Goal: Navigation & Orientation: Understand site structure

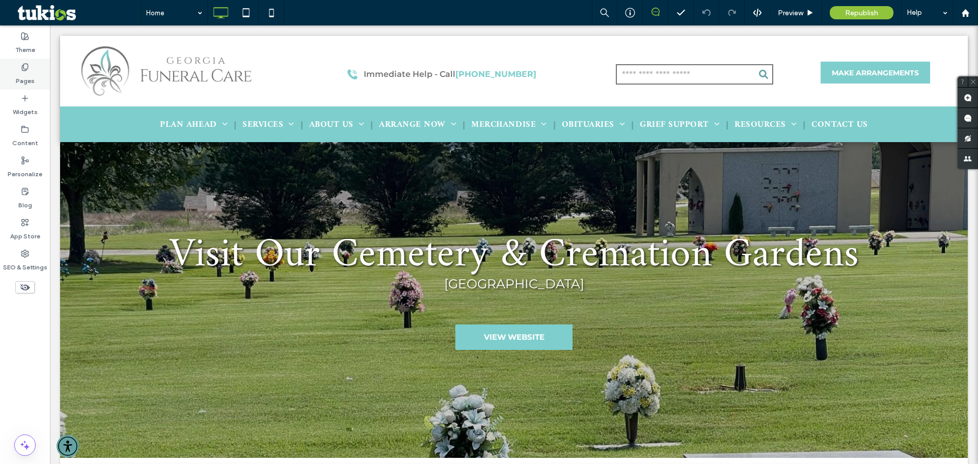
click at [35, 77] on div "Pages" at bounding box center [25, 74] width 50 height 31
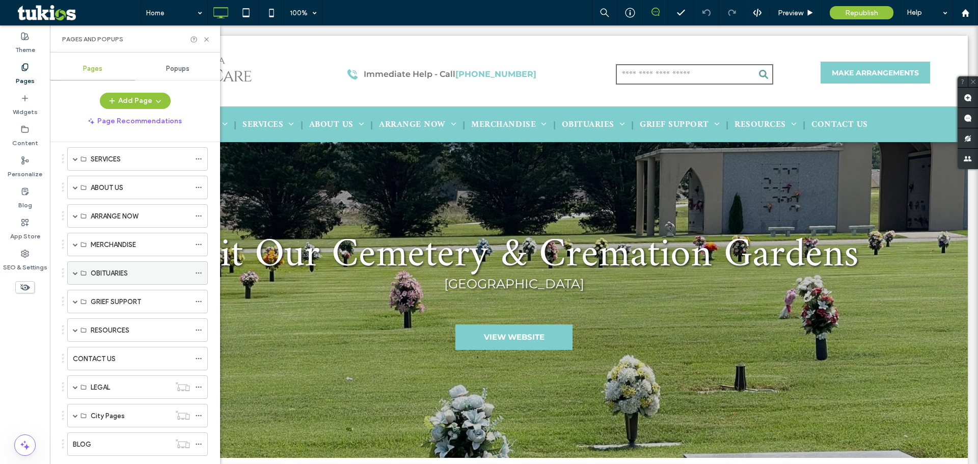
scroll to position [124, 0]
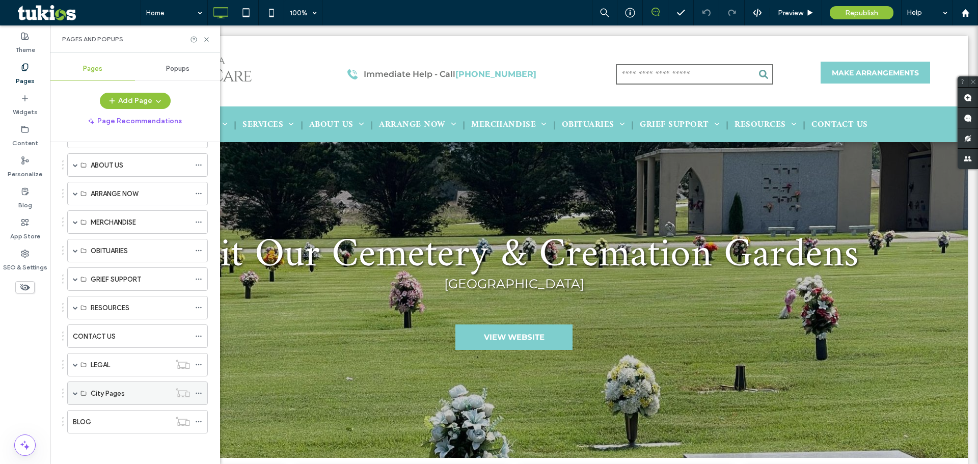
click at [74, 398] on span at bounding box center [75, 393] width 5 height 22
click at [78, 310] on div "RESOURCES" at bounding box center [137, 307] width 141 height 23
click at [75, 308] on span at bounding box center [75, 307] width 5 height 5
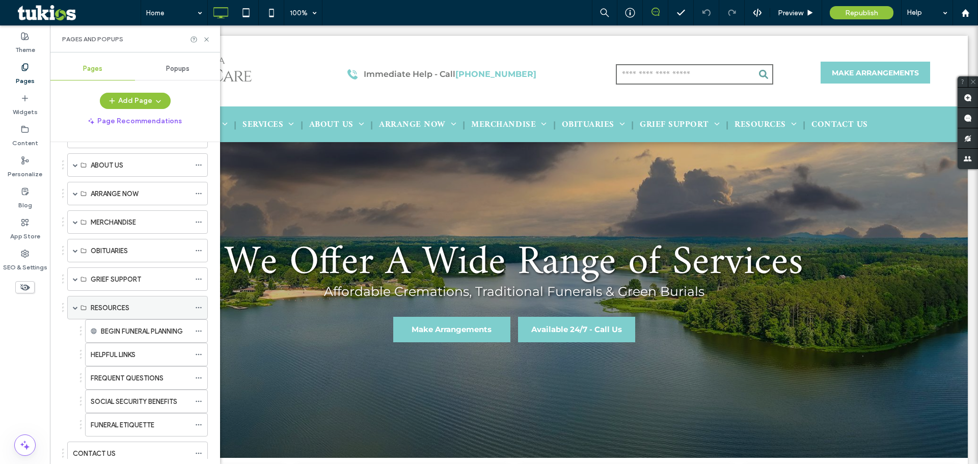
click at [75, 308] on span at bounding box center [75, 307] width 5 height 5
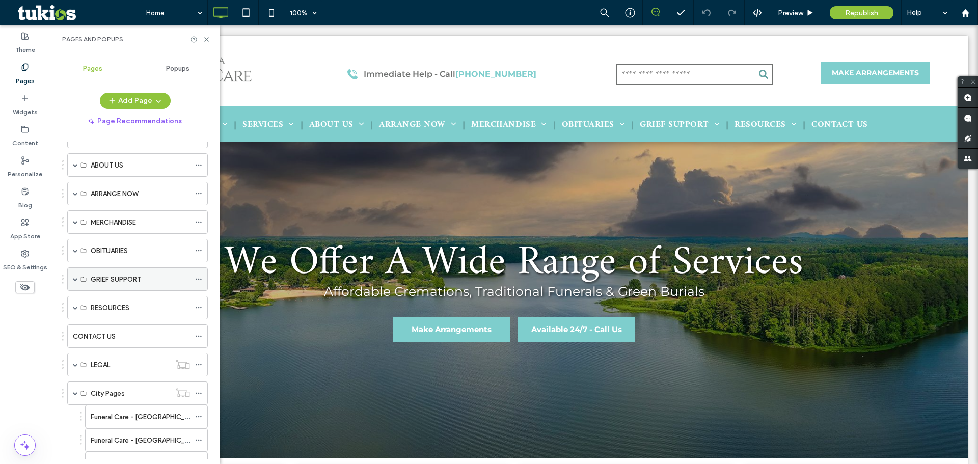
click at [77, 283] on span at bounding box center [75, 279] width 5 height 22
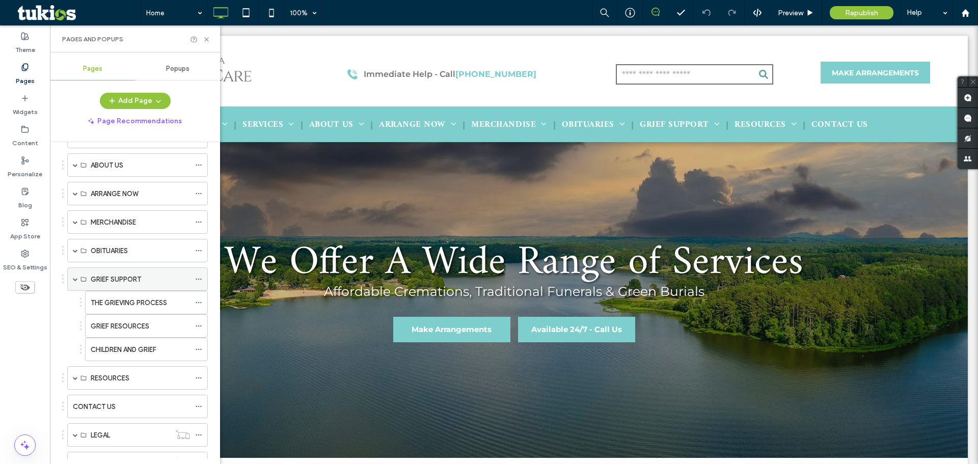
click at [77, 283] on span at bounding box center [75, 279] width 5 height 22
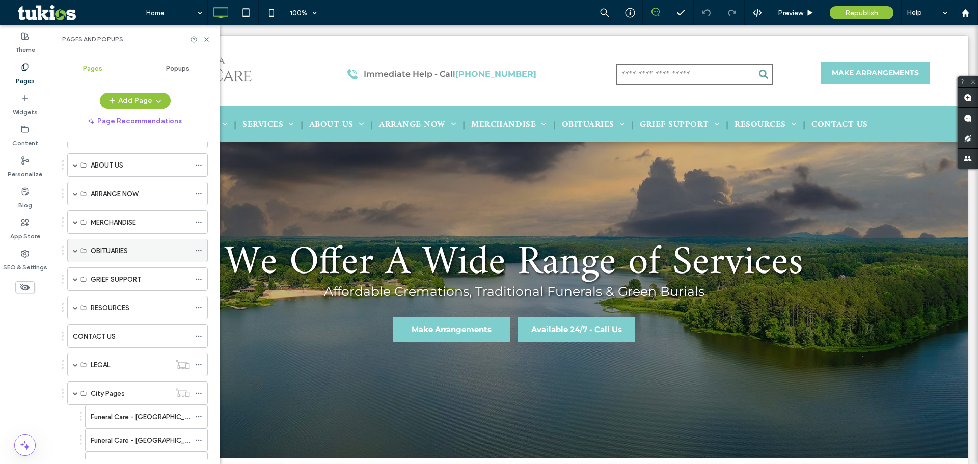
click at [75, 254] on span at bounding box center [75, 250] width 5 height 22
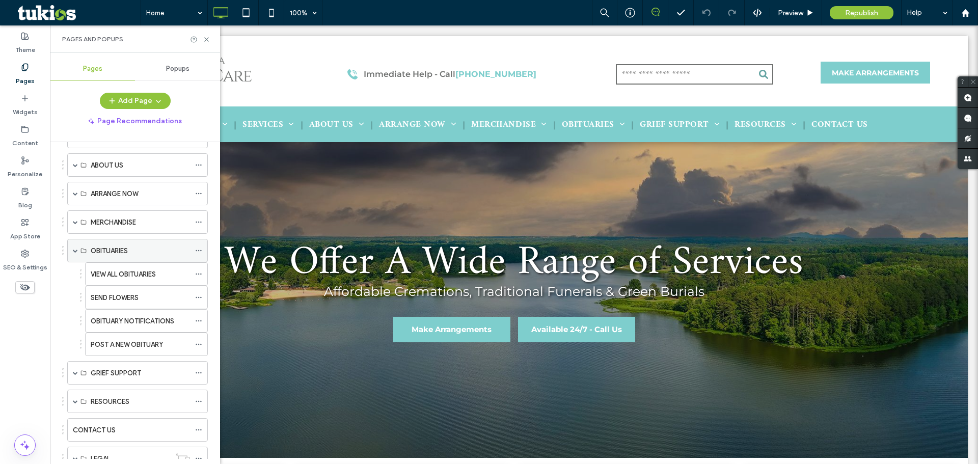
click at [75, 254] on span at bounding box center [75, 250] width 5 height 22
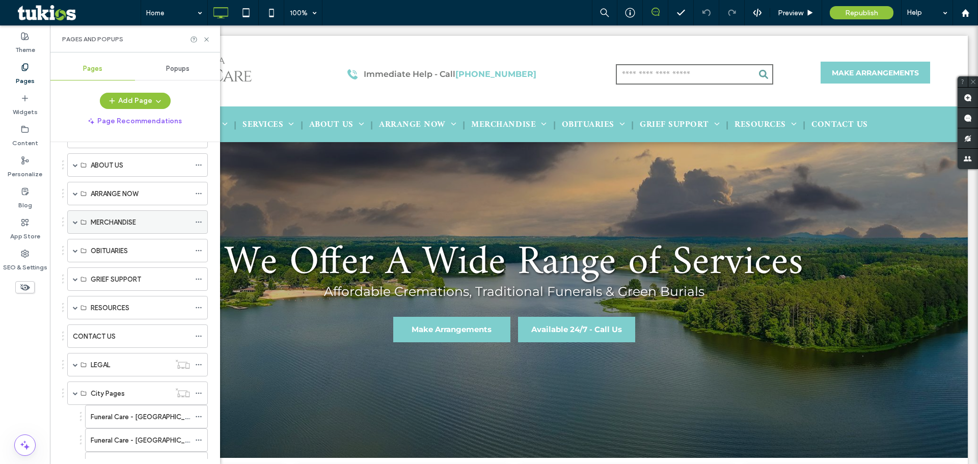
click at [74, 223] on span at bounding box center [75, 222] width 5 height 5
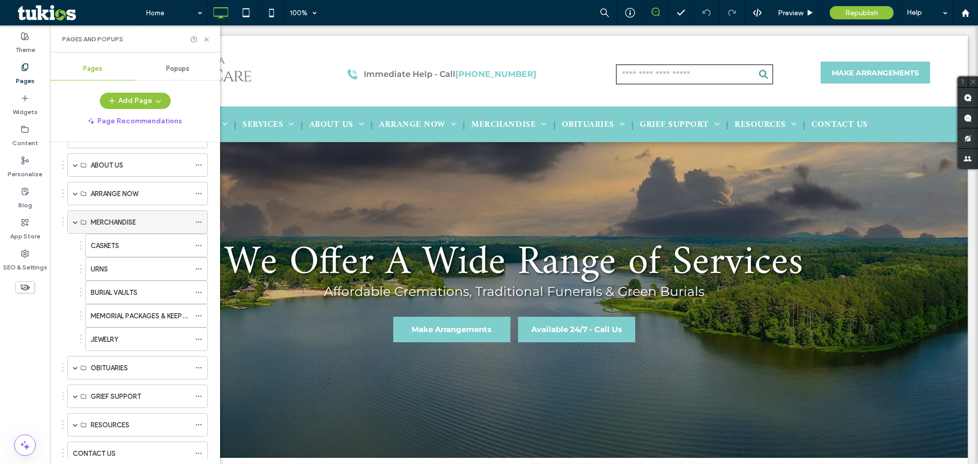
click at [74, 223] on span at bounding box center [75, 222] width 5 height 5
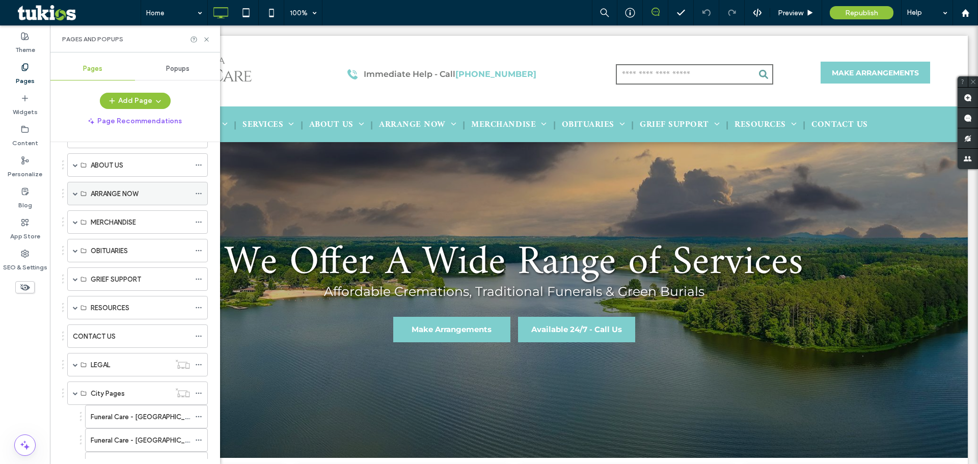
click at [79, 195] on div "ARRANGE NOW" at bounding box center [137, 193] width 141 height 23
click at [77, 193] on span at bounding box center [75, 193] width 5 height 5
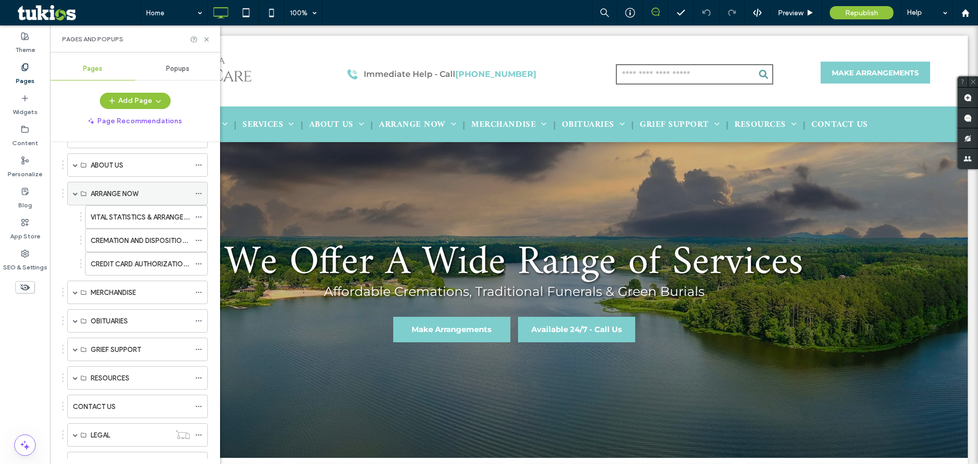
click at [77, 193] on span at bounding box center [75, 193] width 5 height 5
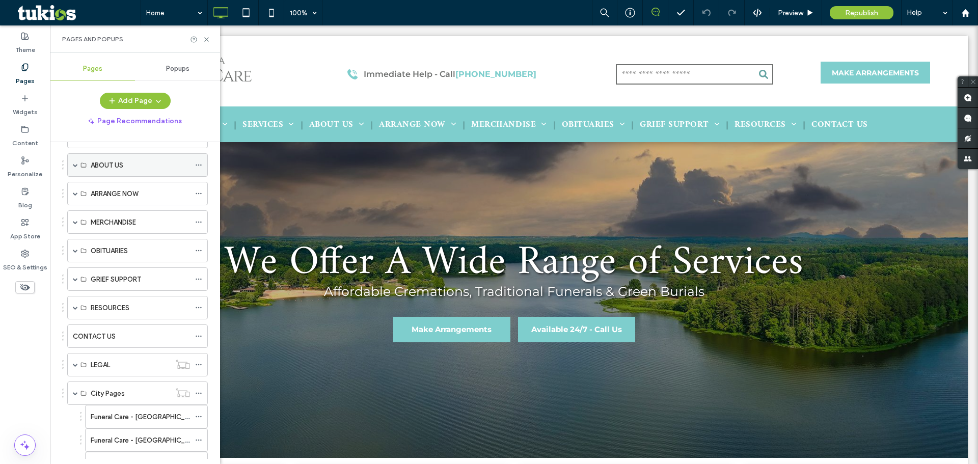
click at [78, 167] on div "ABOUT US" at bounding box center [137, 164] width 141 height 23
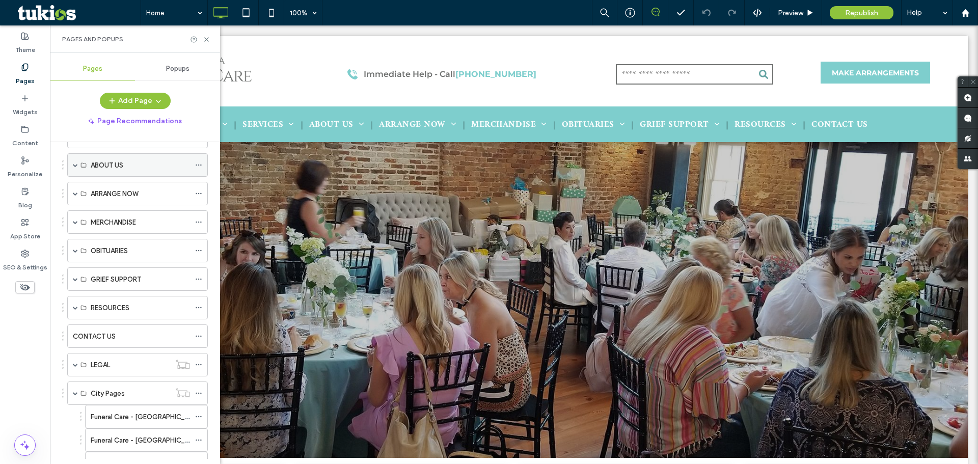
click at [75, 170] on span at bounding box center [75, 165] width 5 height 22
